Goal: Task Accomplishment & Management: Use online tool/utility

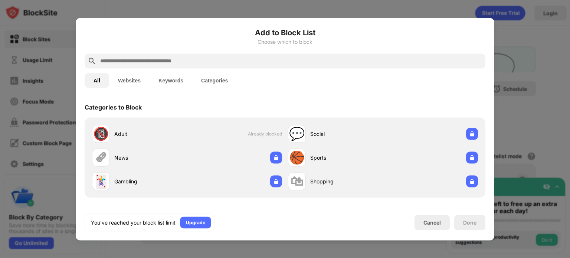
click at [217, 65] on div at bounding box center [285, 60] width 401 height 15
click at [427, 225] on div "Cancel" at bounding box center [431, 222] width 35 height 15
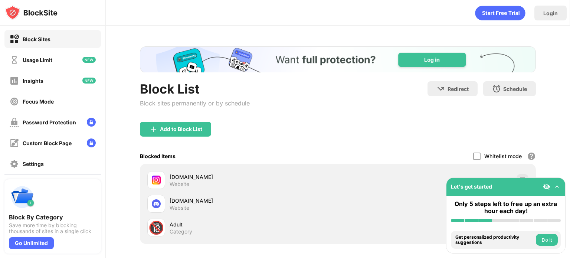
scroll to position [45, 0]
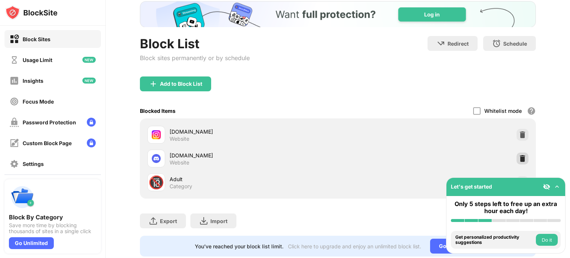
click at [516, 155] on div at bounding box center [522, 158] width 12 height 12
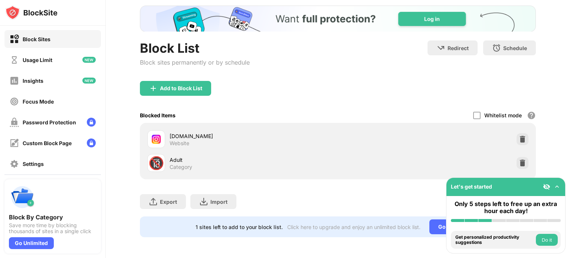
scroll to position [0, 0]
click at [203, 83] on div "Add to Block List" at bounding box center [175, 88] width 71 height 15
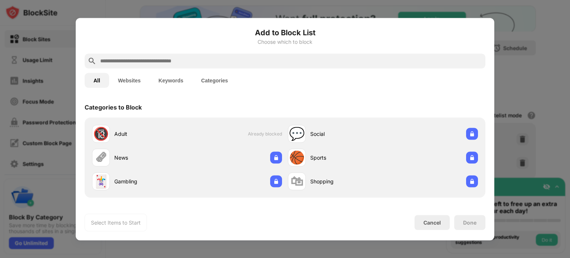
click at [220, 59] on input "text" at bounding box center [290, 60] width 383 height 9
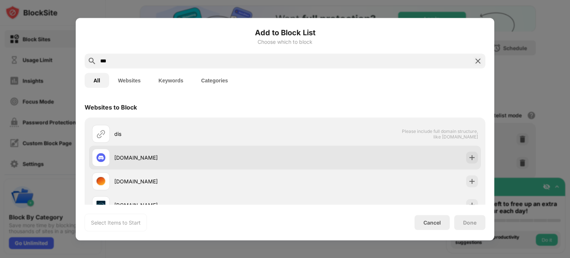
type input "***"
click at [180, 154] on div "[DOMAIN_NAME]" at bounding box center [199, 158] width 171 height 8
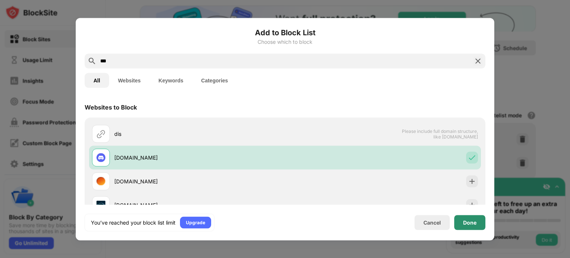
click at [455, 227] on div "Done" at bounding box center [469, 222] width 31 height 15
